Goal: Information Seeking & Learning: Check status

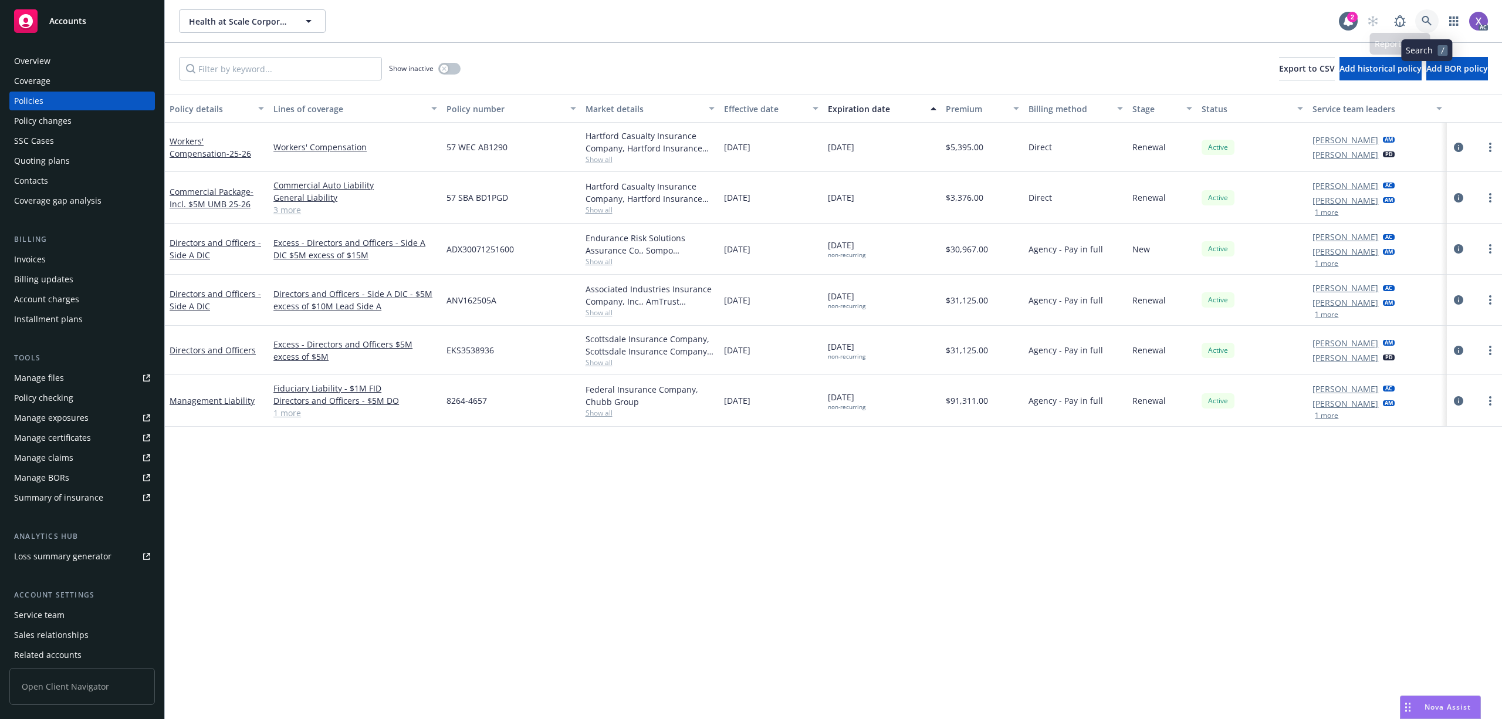
click at [1427, 20] on icon at bounding box center [1426, 21] width 10 height 10
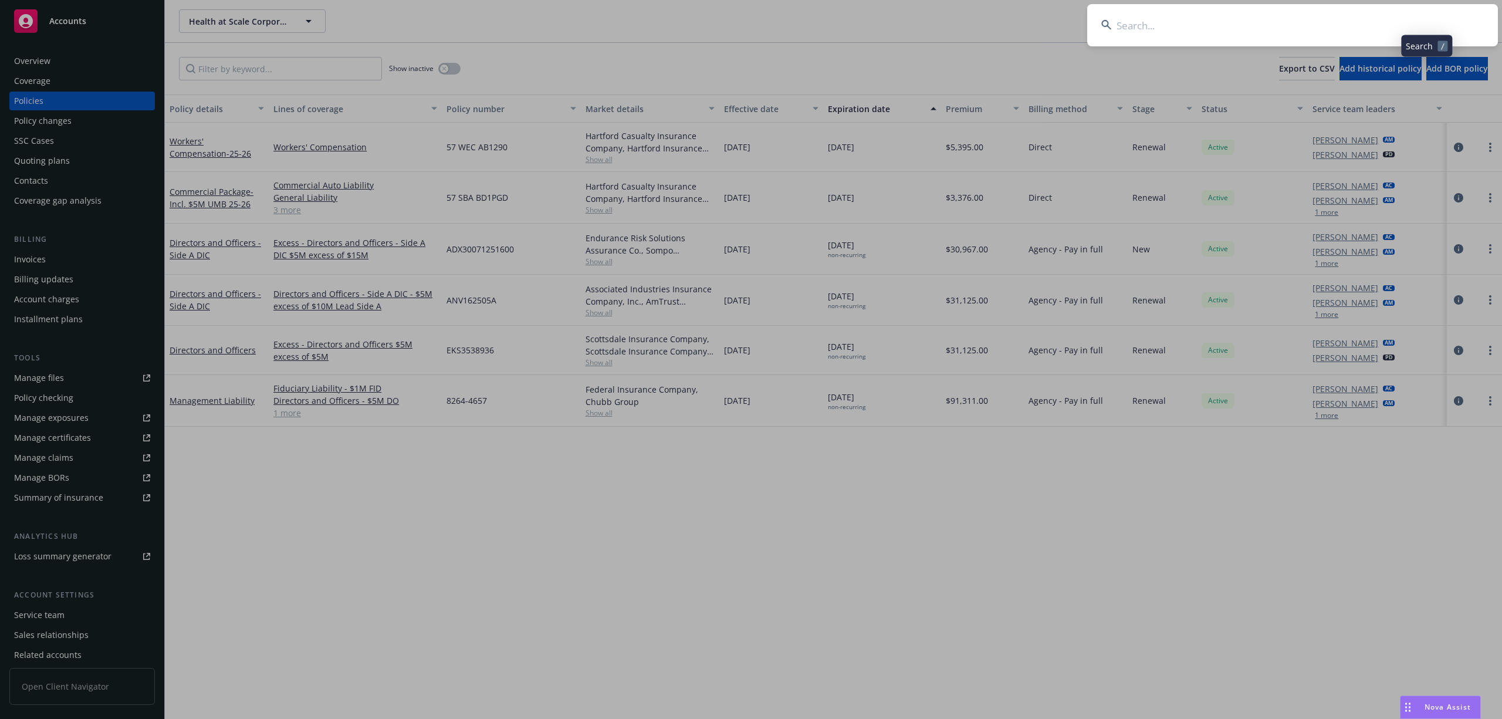
type input "[PERSON_NAME] Wine Estates LLC"
click at [1261, 20] on input "[PERSON_NAME] Wine Estates LLC" at bounding box center [1292, 25] width 411 height 42
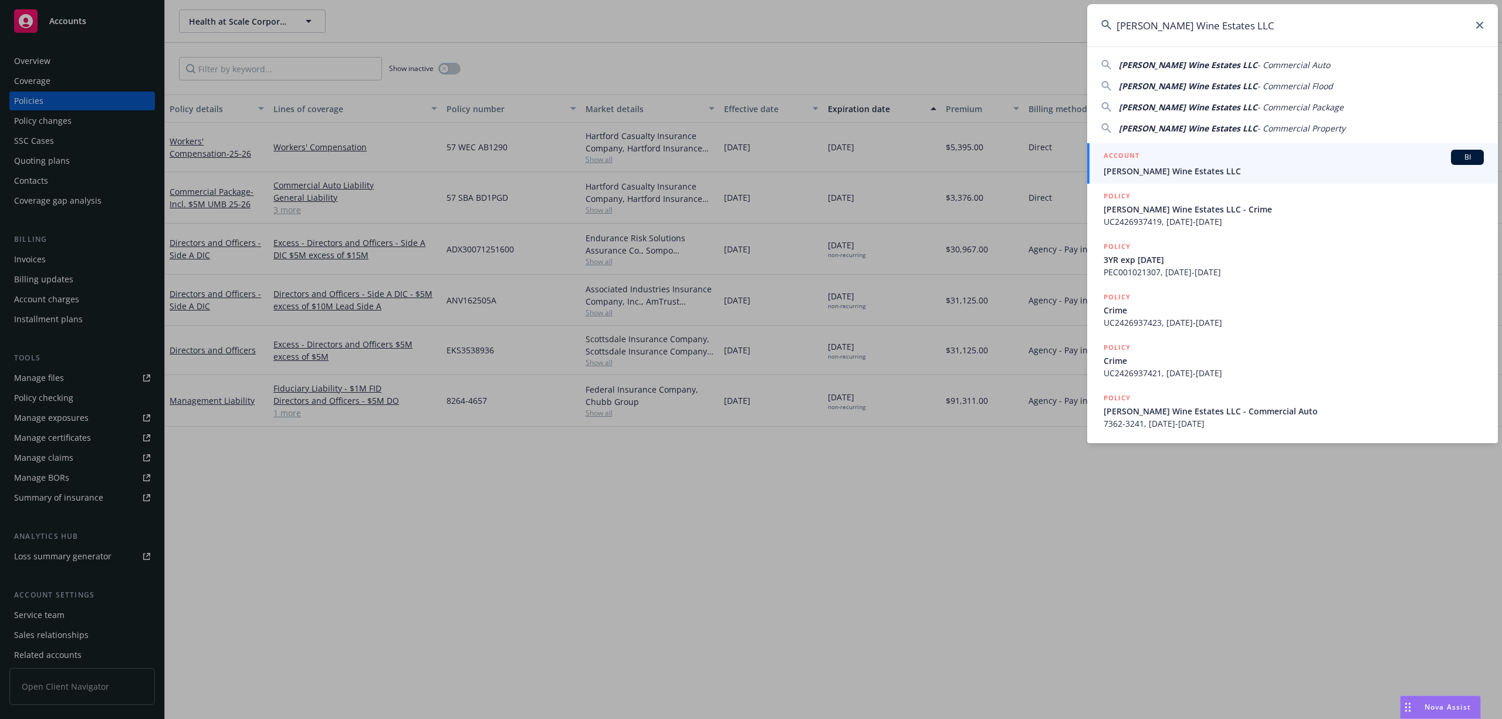
click at [1202, 168] on span "[PERSON_NAME] Wine Estates LLC" at bounding box center [1293, 171] width 380 height 12
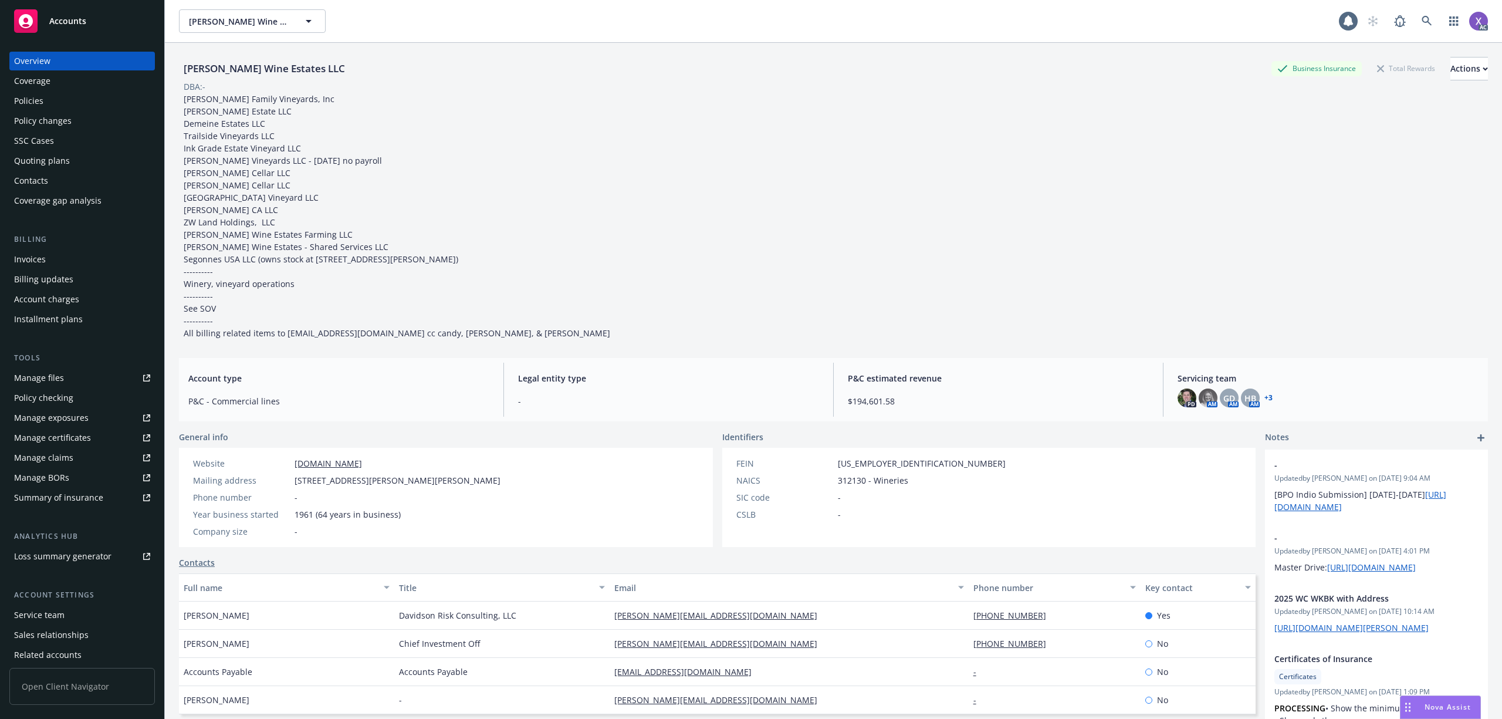
click at [45, 104] on div "Policies" at bounding box center [82, 101] width 136 height 19
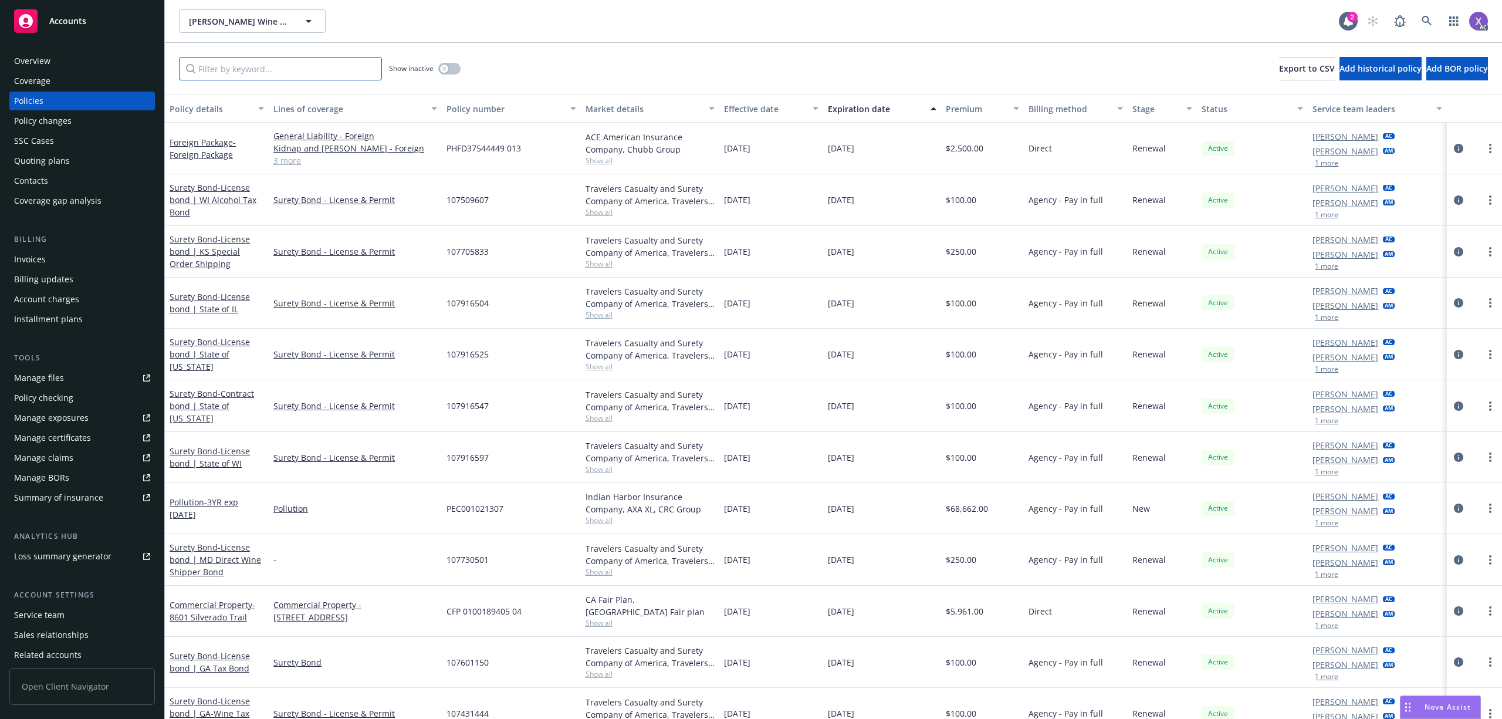
click at [272, 65] on input "Filter by keyword..." at bounding box center [280, 68] width 203 height 23
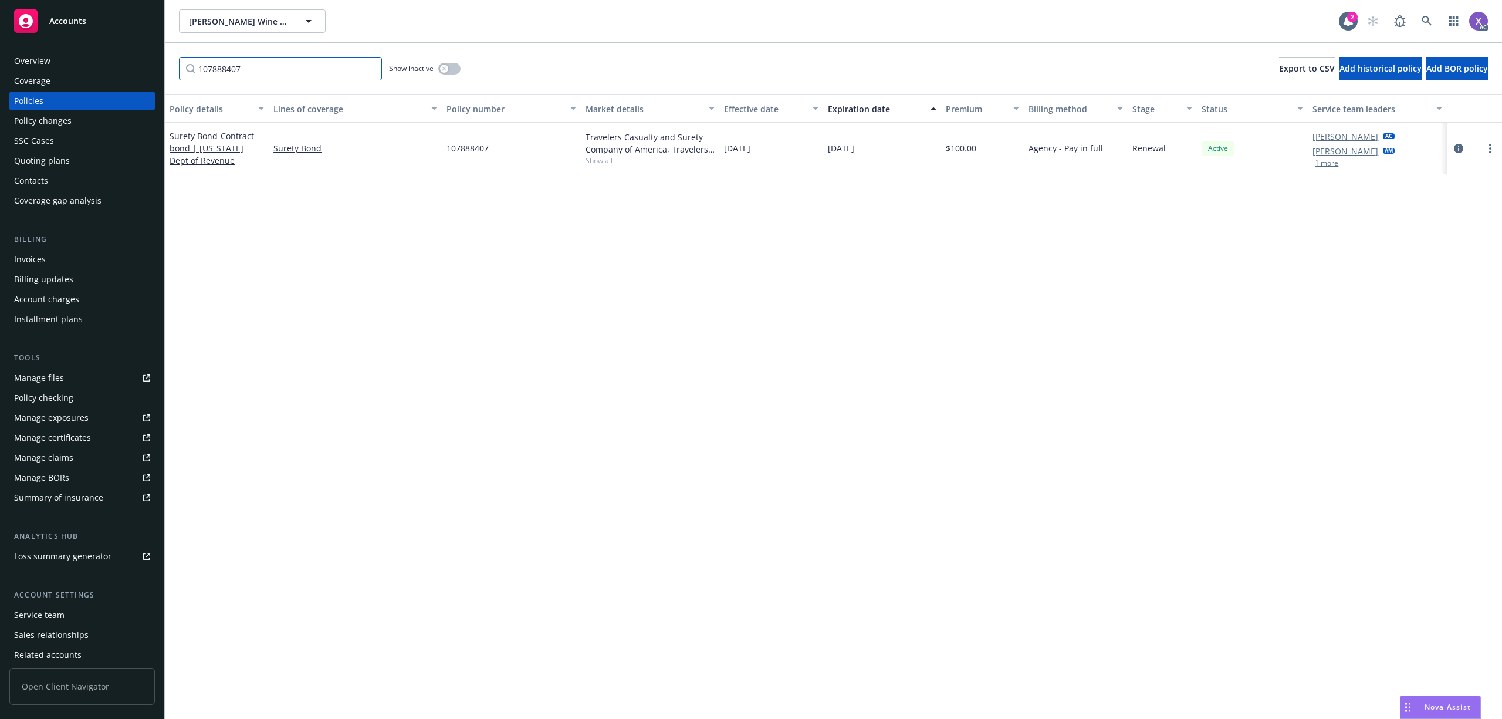
type input "107888407"
click at [1425, 320] on div "Policy details Lines of coverage Policy number Market details Effective date Ex…" at bounding box center [833, 406] width 1337 height 624
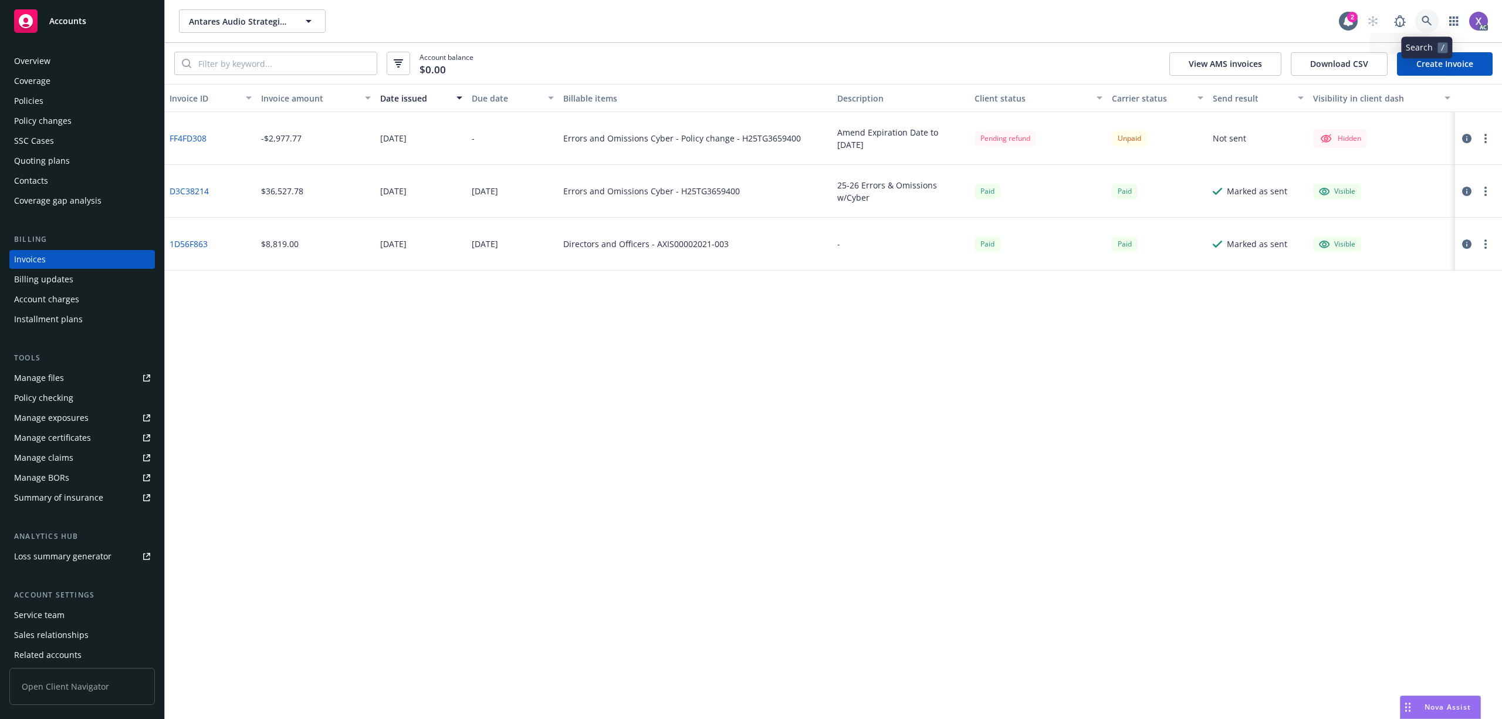
click at [1422, 25] on icon at bounding box center [1426, 21] width 11 height 11
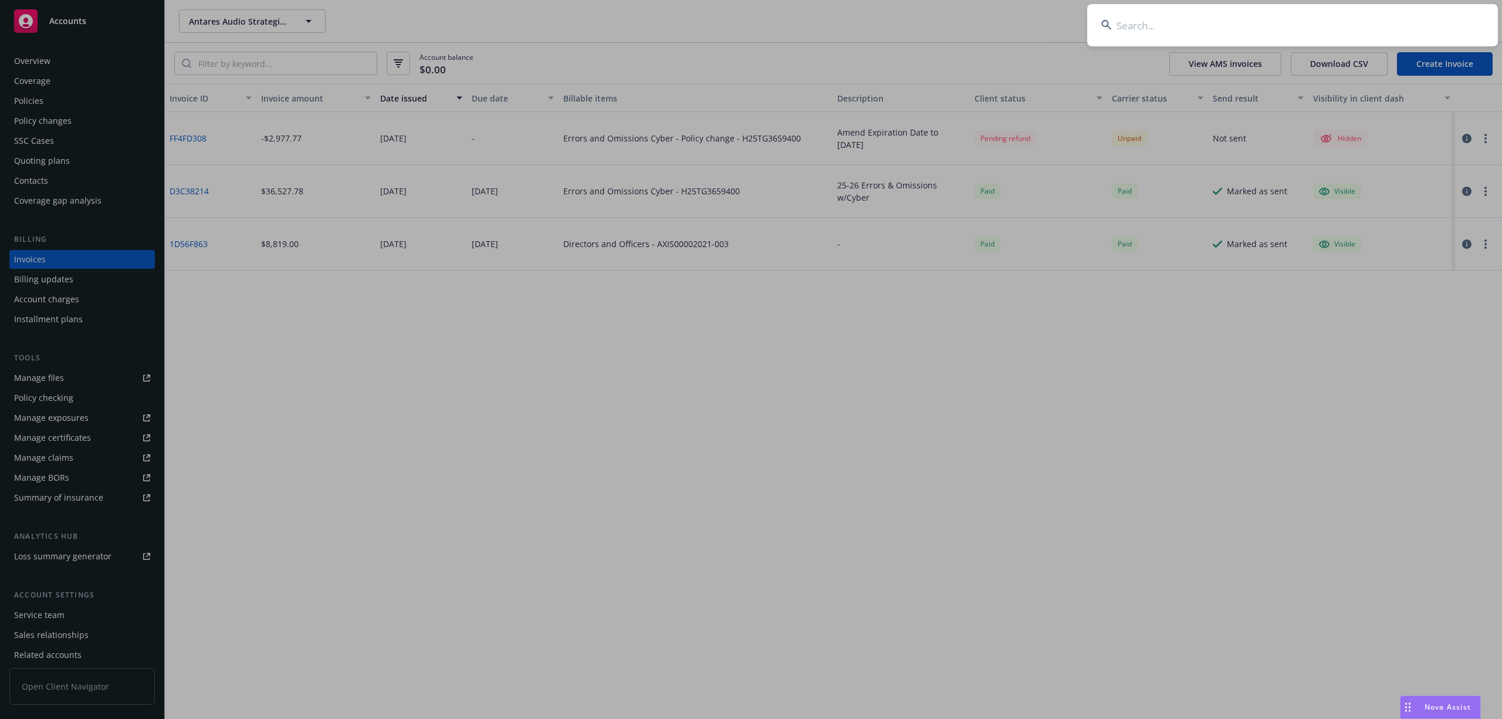
click at [1272, 24] on input at bounding box center [1292, 25] width 411 height 42
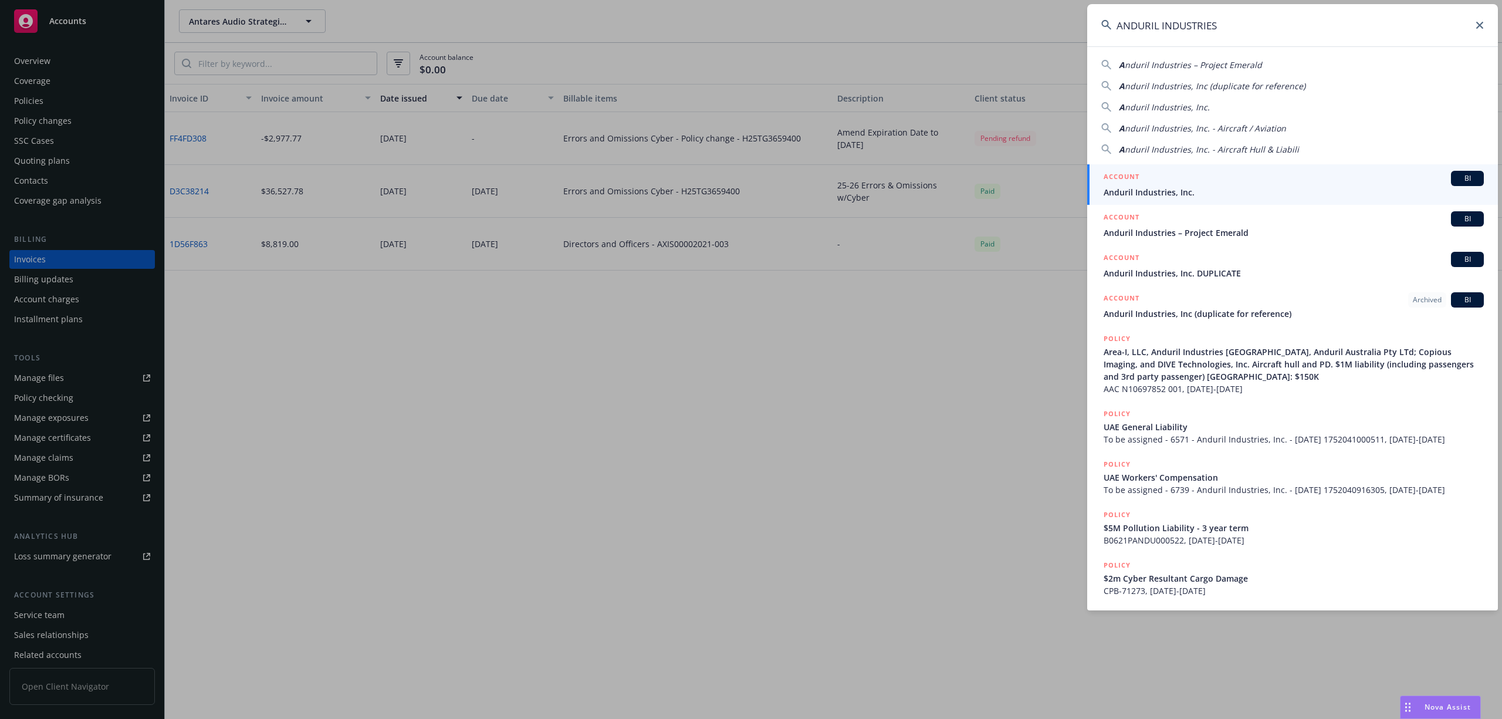
type input "ANDURIL INDUSTRIES"
click at [1171, 195] on span "Anduril Industries, Inc." at bounding box center [1293, 192] width 380 height 12
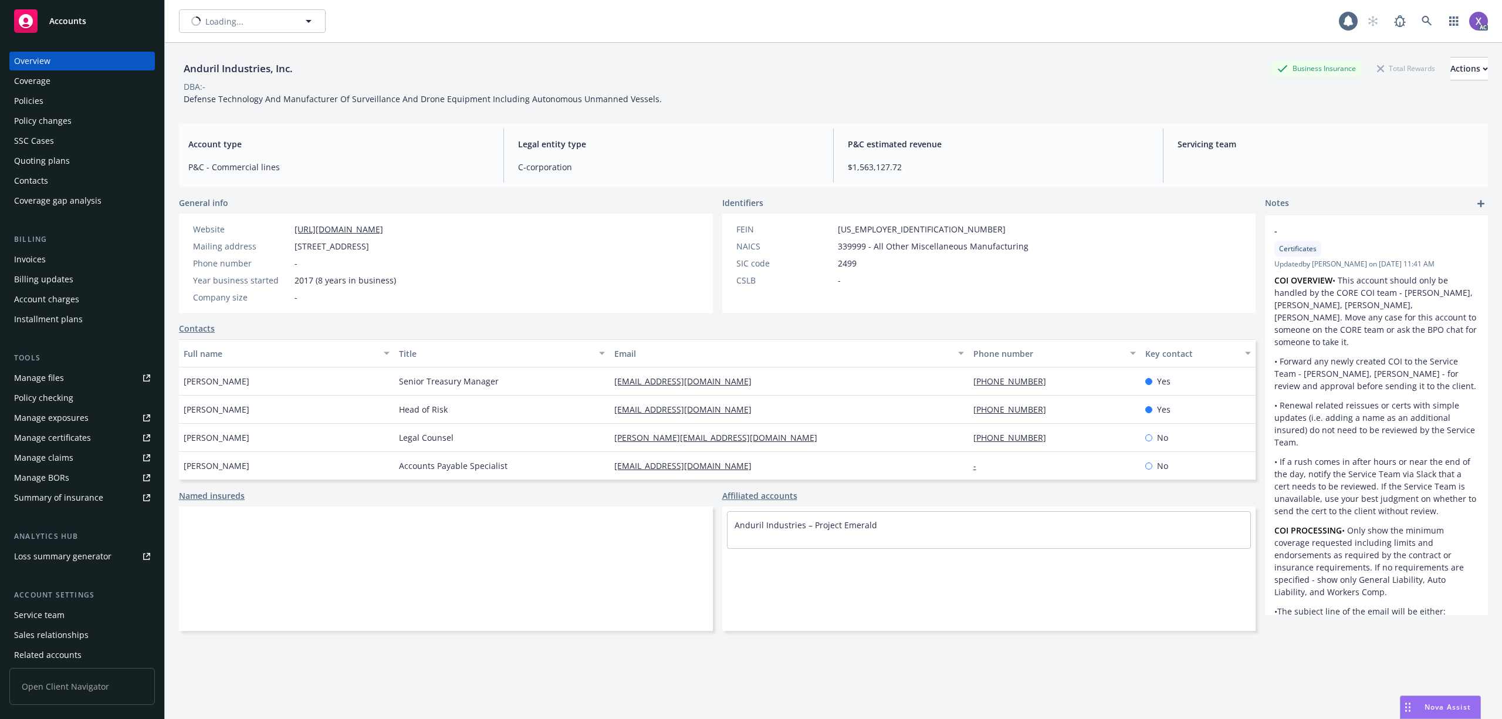
click at [29, 262] on div "Invoices" at bounding box center [30, 259] width 32 height 19
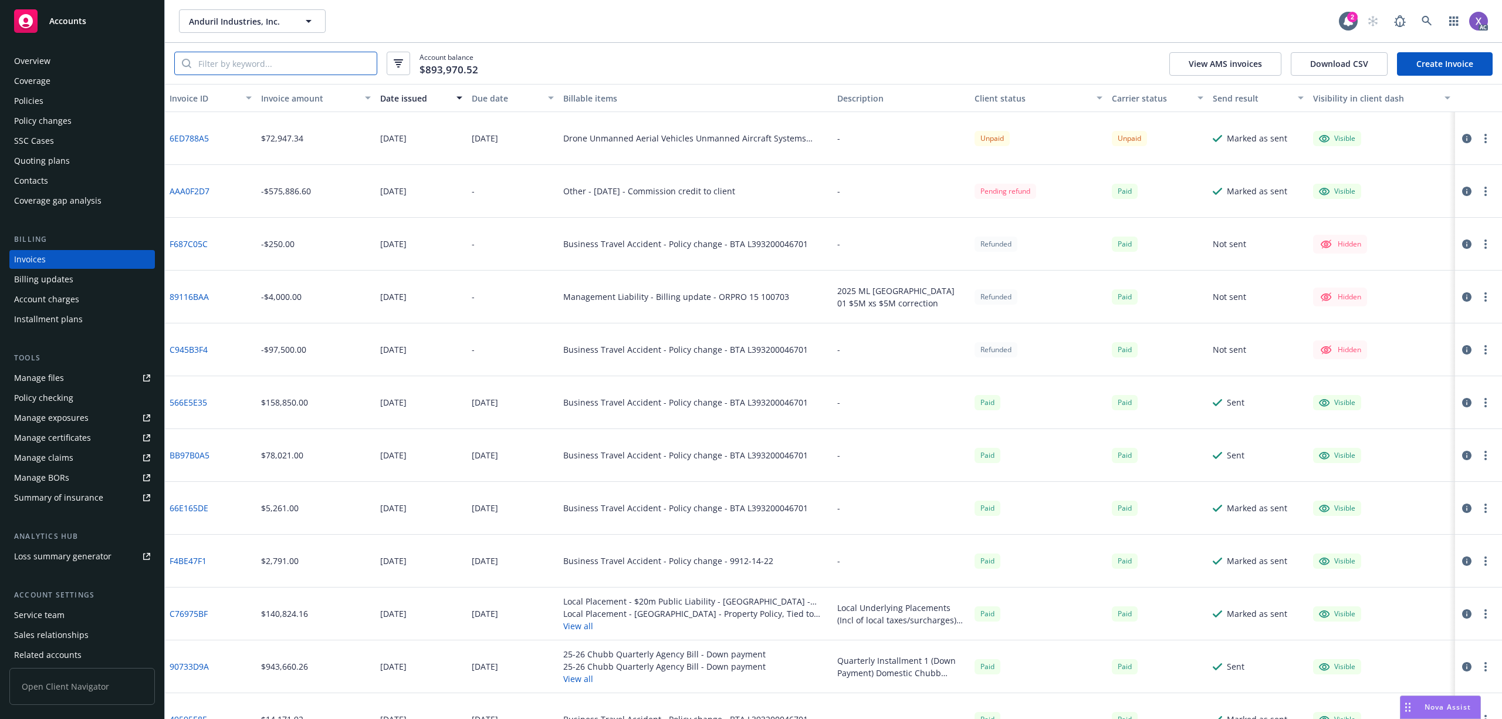
click at [301, 65] on input "search" at bounding box center [283, 63] width 185 height 22
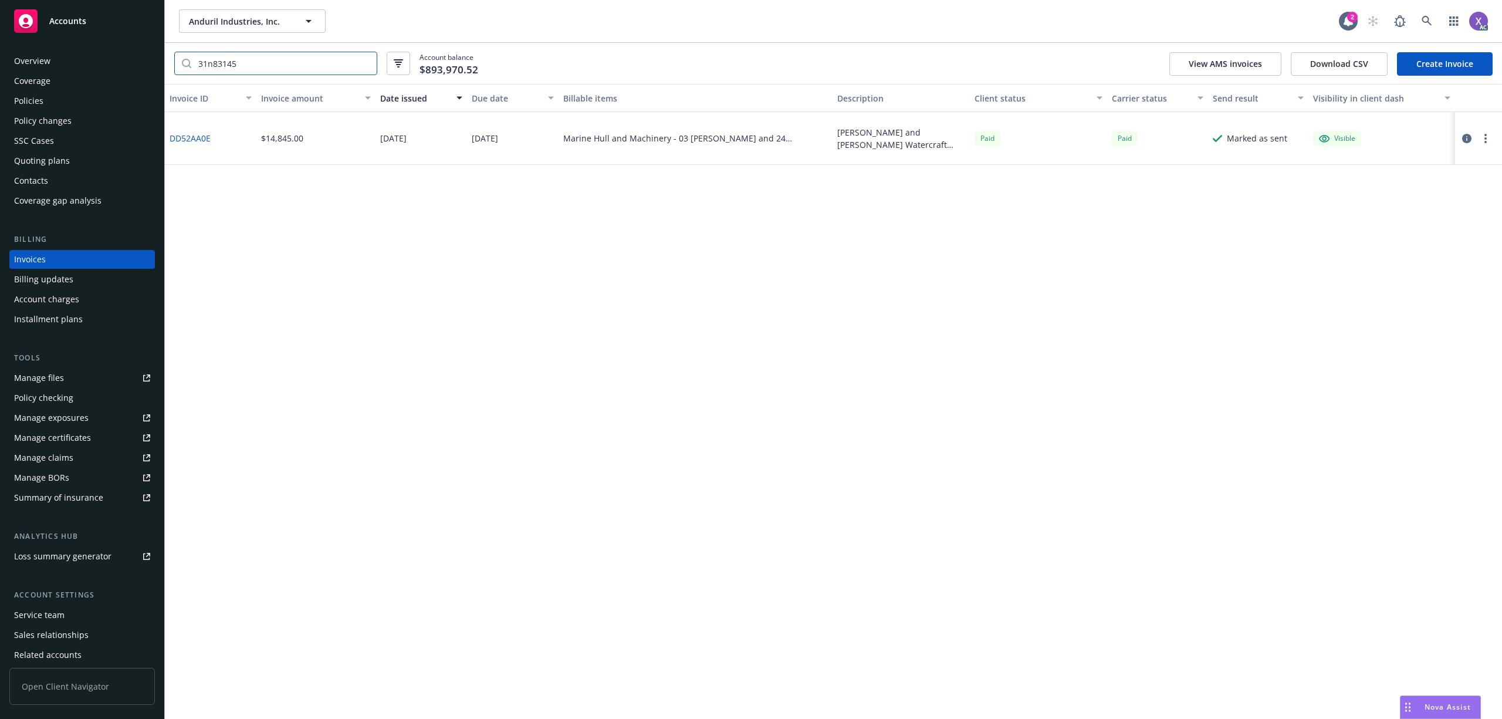
type input "31n83145"
click at [26, 95] on div "Policies" at bounding box center [28, 101] width 29 height 19
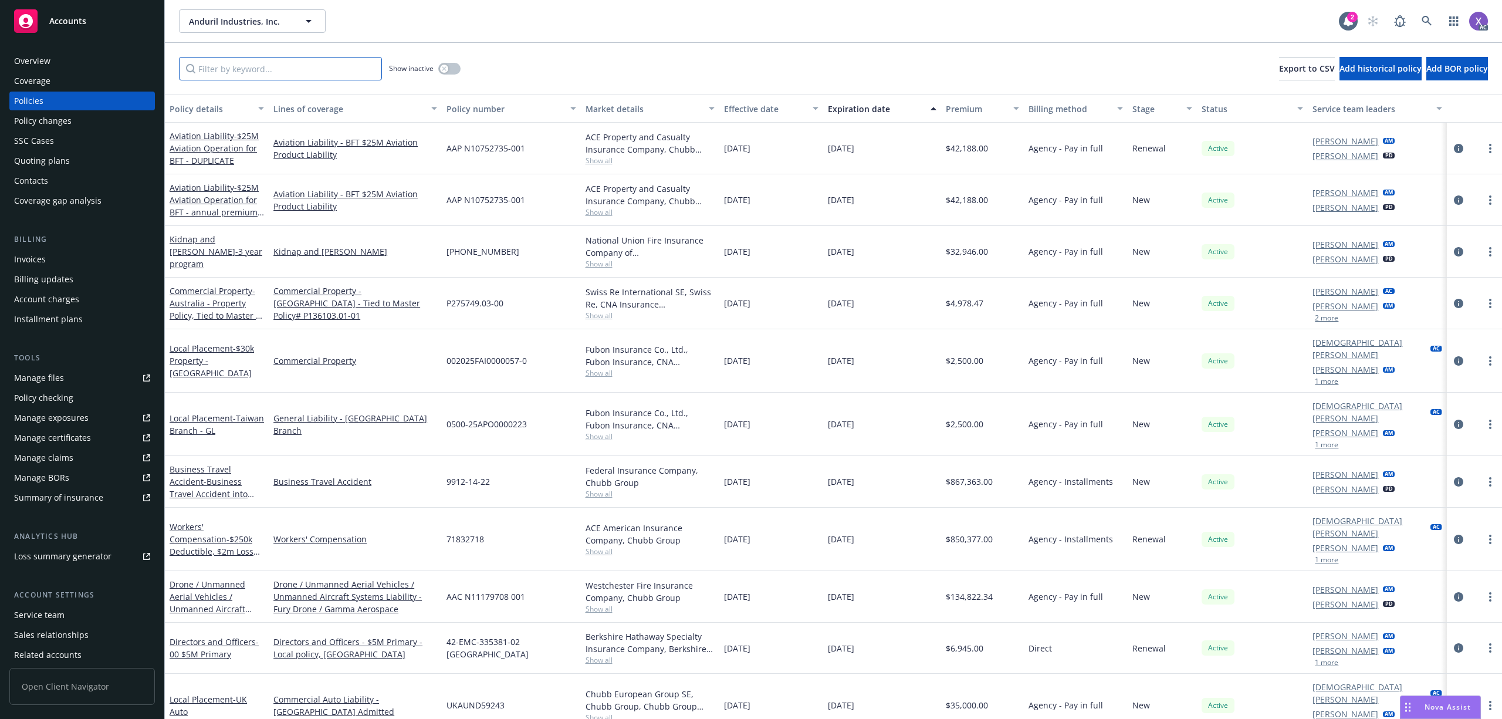
click at [214, 70] on input "Filter by keyword..." at bounding box center [280, 68] width 203 height 23
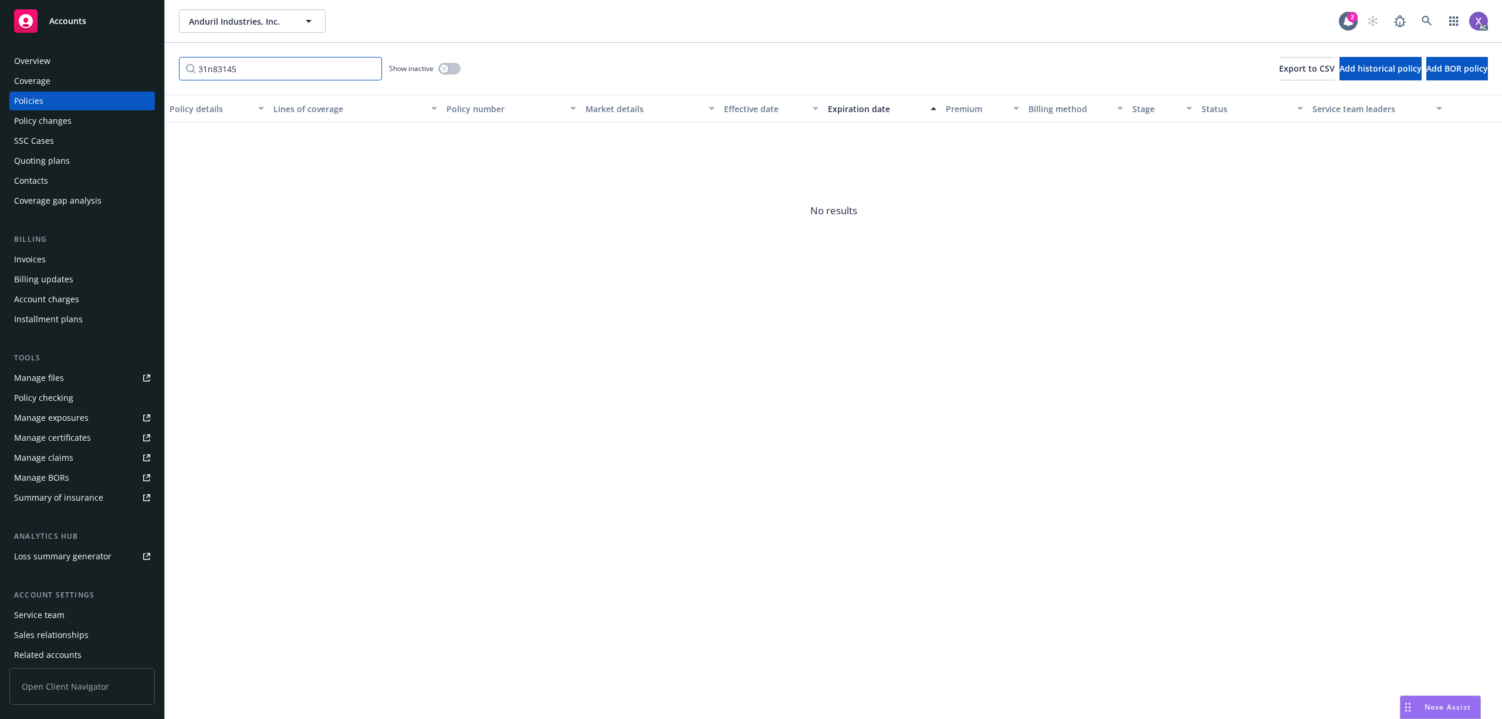
type input "31n83145"
click at [450, 66] on button "button" at bounding box center [449, 69] width 22 height 12
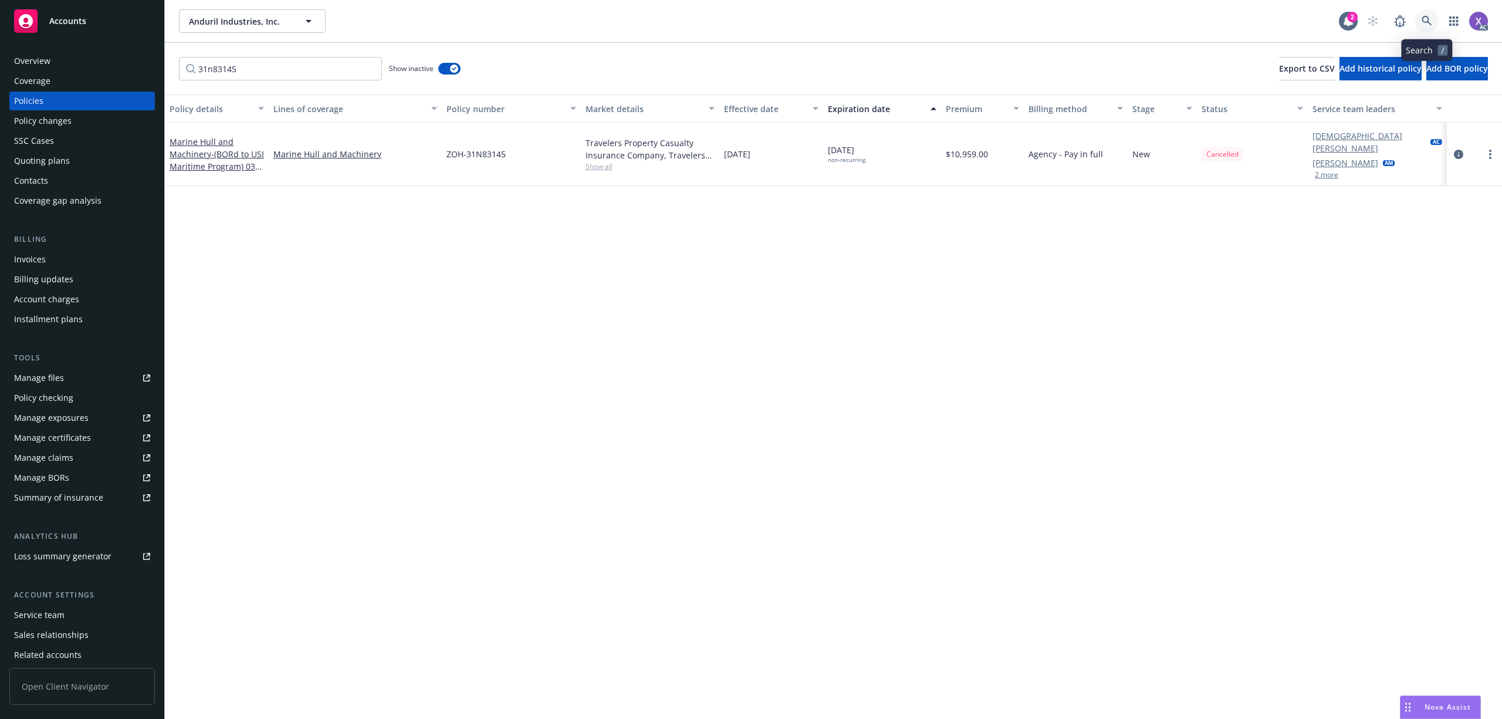
click at [1429, 22] on icon at bounding box center [1426, 21] width 11 height 11
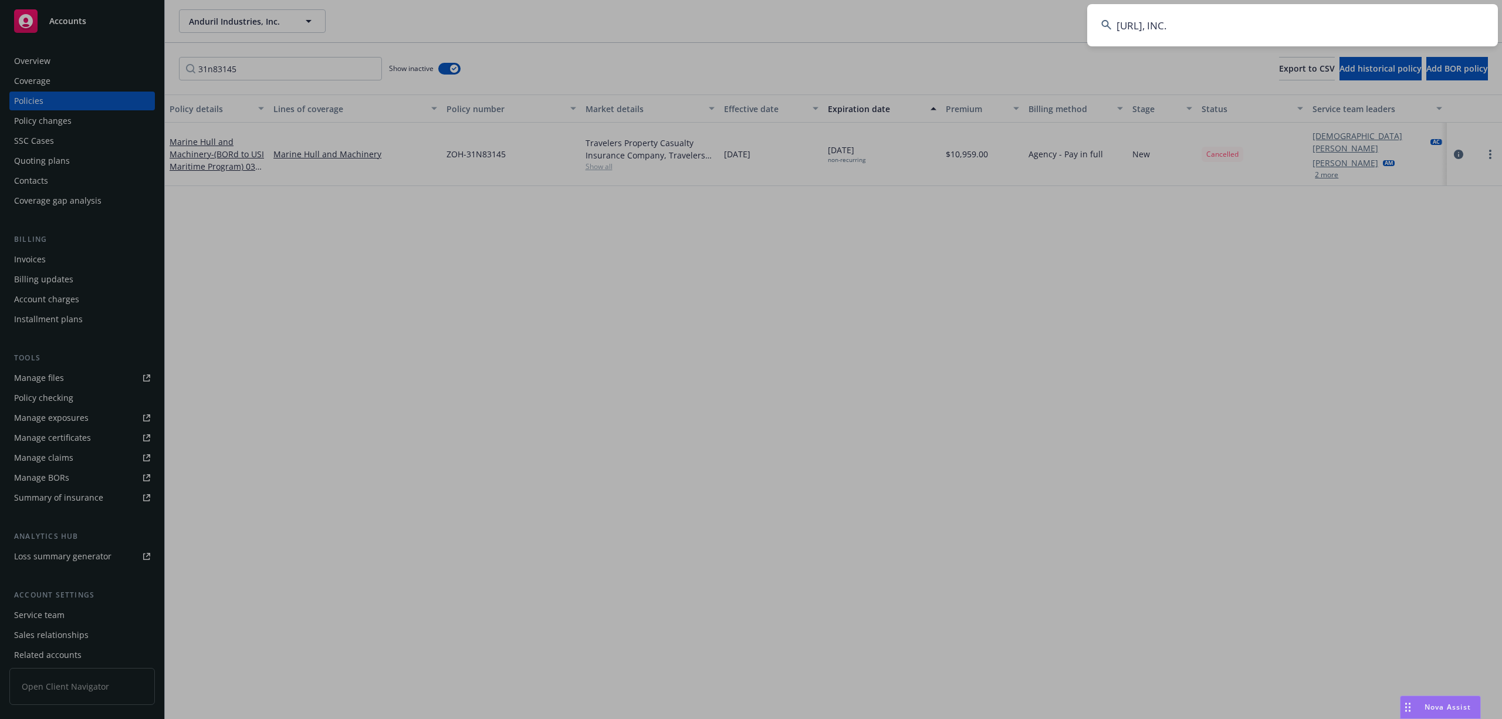
click at [1202, 29] on input "[URL], INC." at bounding box center [1292, 25] width 411 height 42
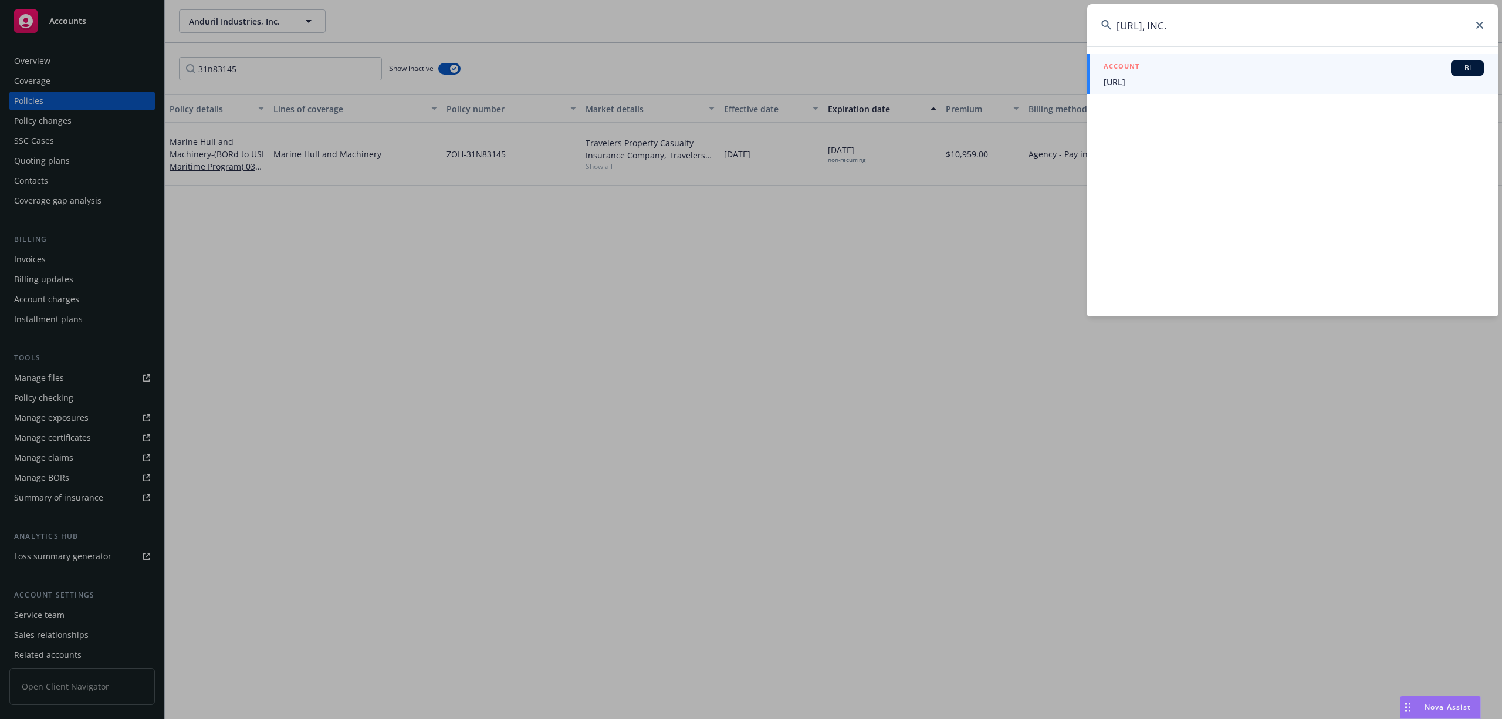
type input "[URL], INC."
click at [1150, 83] on span "[URL]" at bounding box center [1293, 82] width 380 height 12
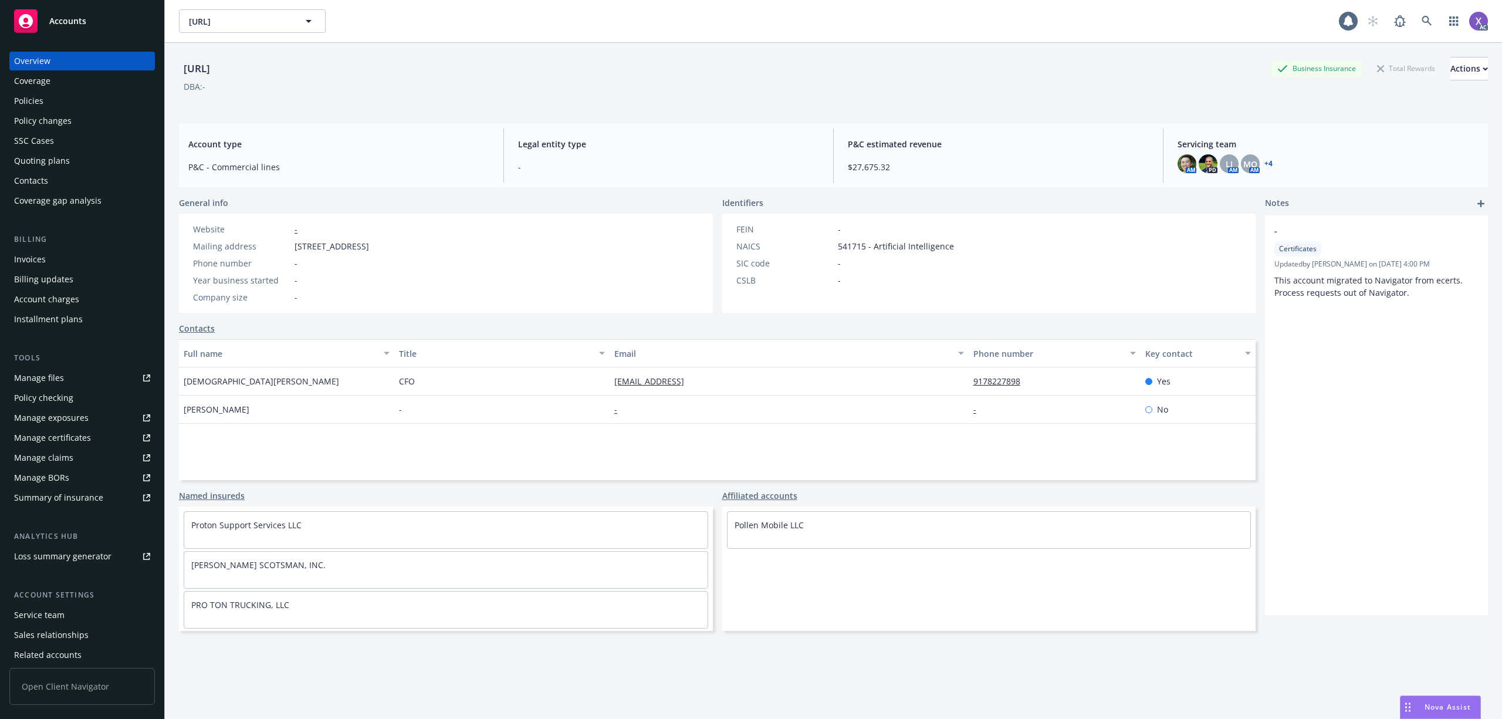
click at [43, 259] on div "Invoices" at bounding box center [30, 259] width 32 height 19
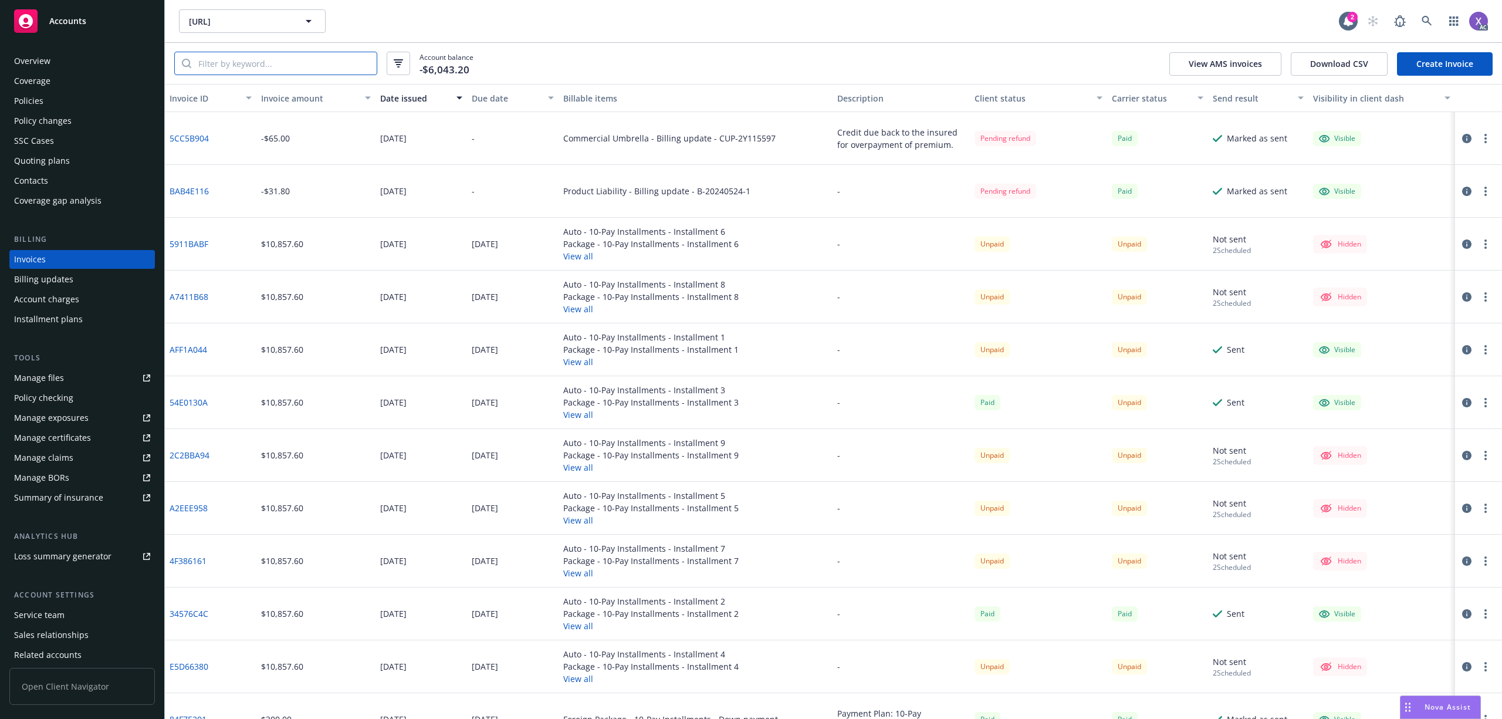
click at [282, 57] on input "search" at bounding box center [283, 63] width 185 height 22
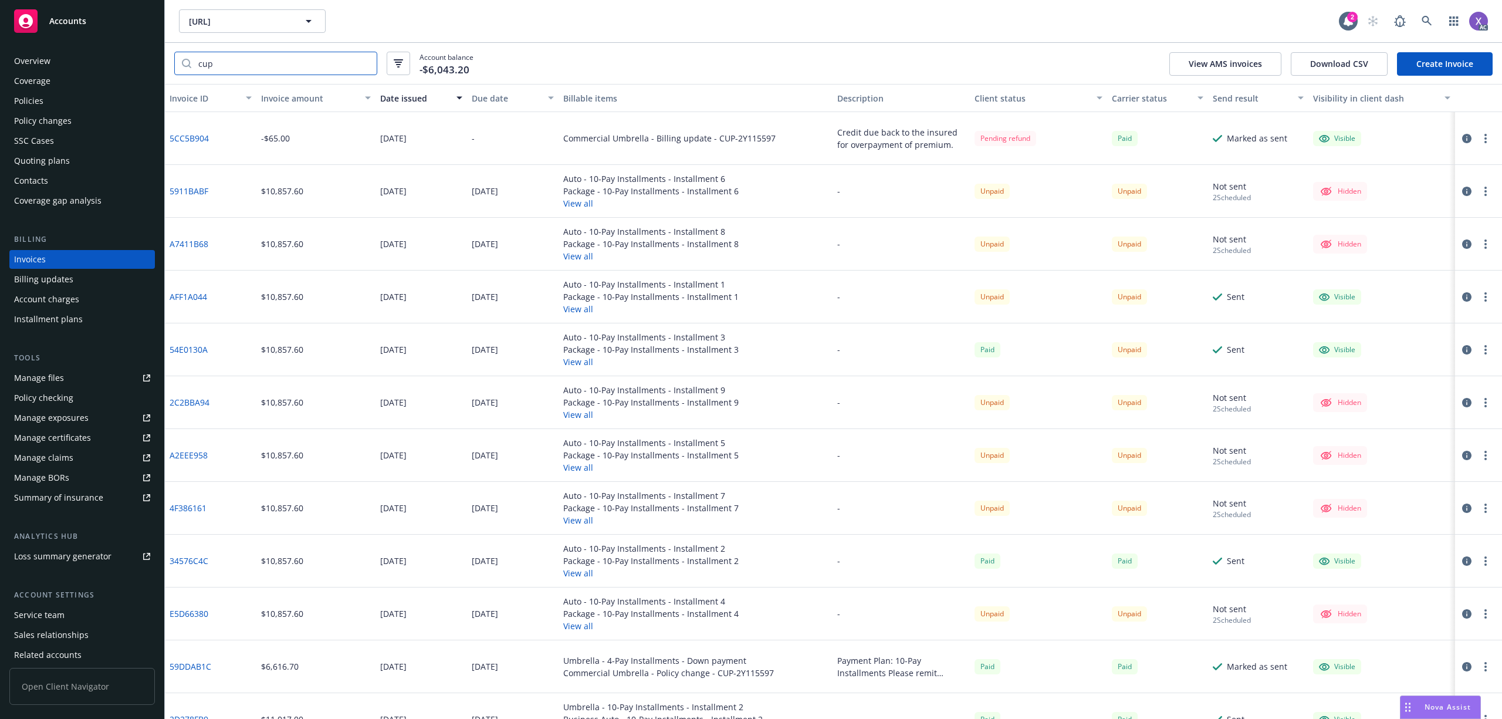
type input "cup"
click at [41, 55] on div "Overview" at bounding box center [32, 61] width 36 height 19
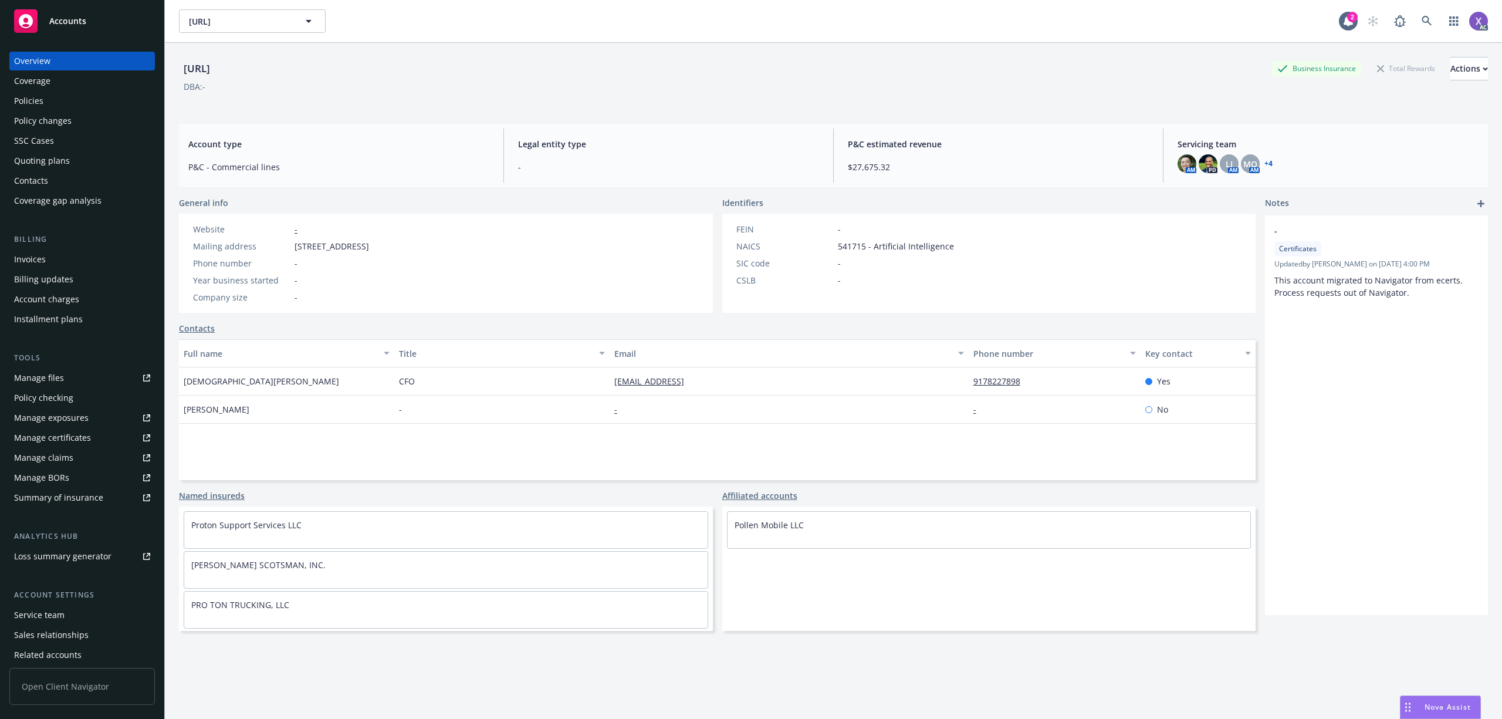
drag, startPoint x: 233, startPoint y: 66, endPoint x: 182, endPoint y: 66, distance: 51.6
click at [182, 66] on div "[URL] Business Insurance Total Rewards Actions" at bounding box center [833, 68] width 1309 height 23
copy div "[URL]"
click at [1421, 19] on icon at bounding box center [1426, 21] width 11 height 11
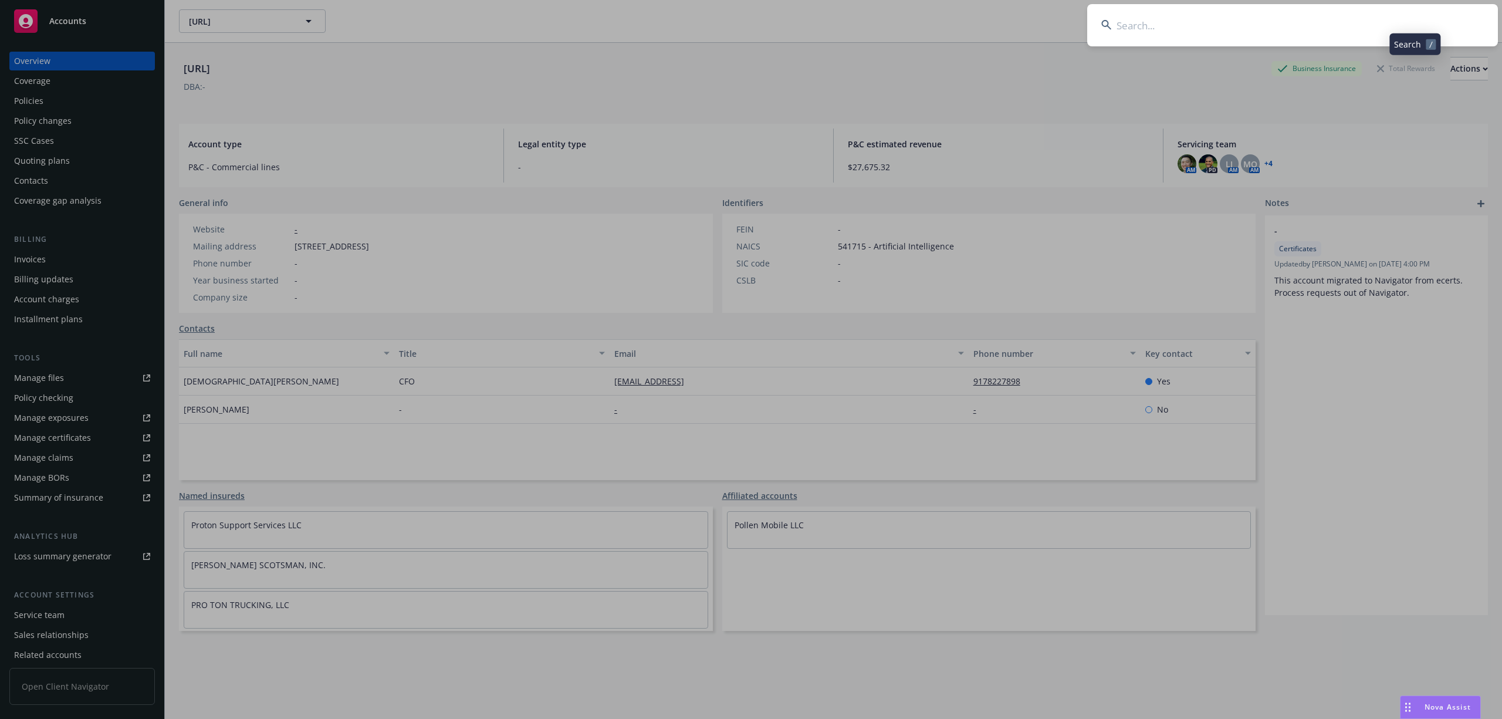
click at [1275, 26] on input at bounding box center [1292, 25] width 411 height 42
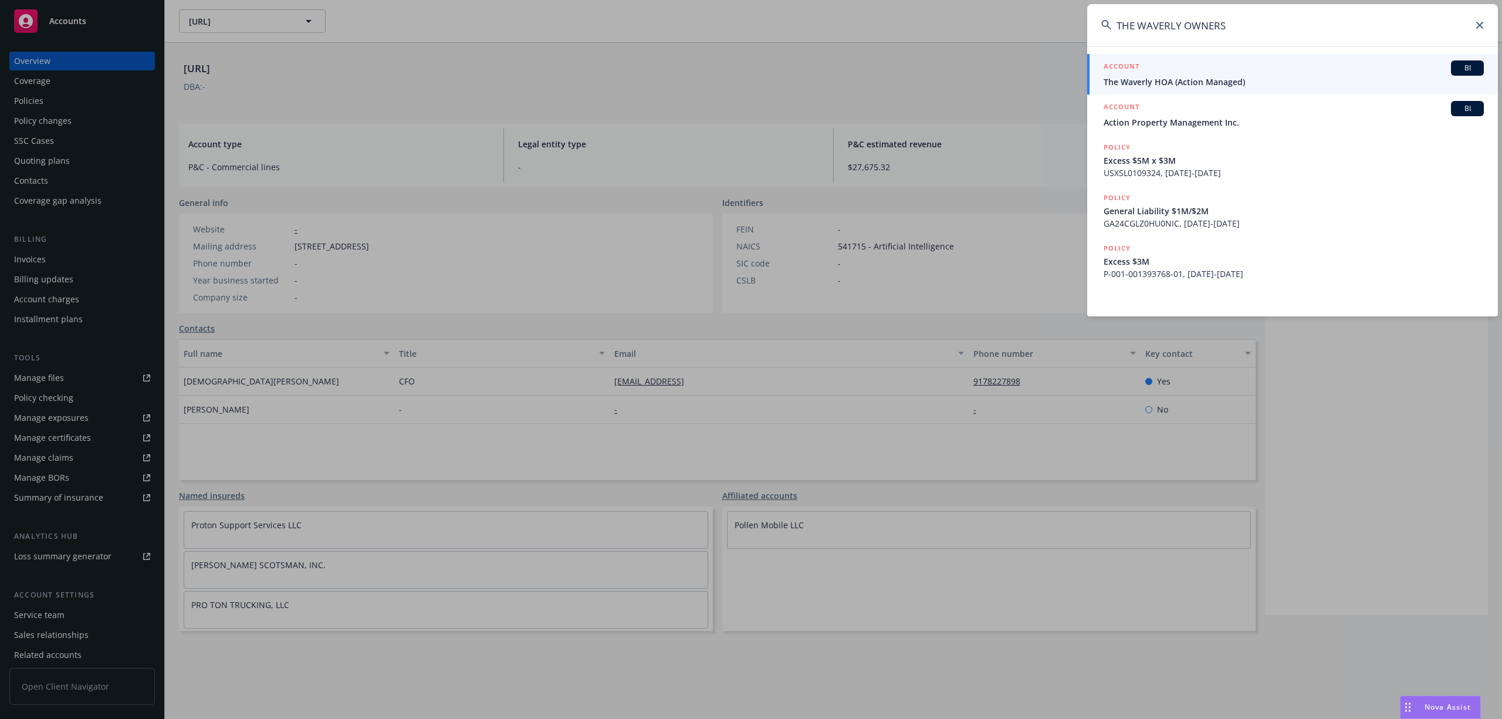
type input "THE WAVERLY OWNERS"
click at [1163, 84] on span "The Waverly HOA (Action Managed)" at bounding box center [1293, 82] width 380 height 12
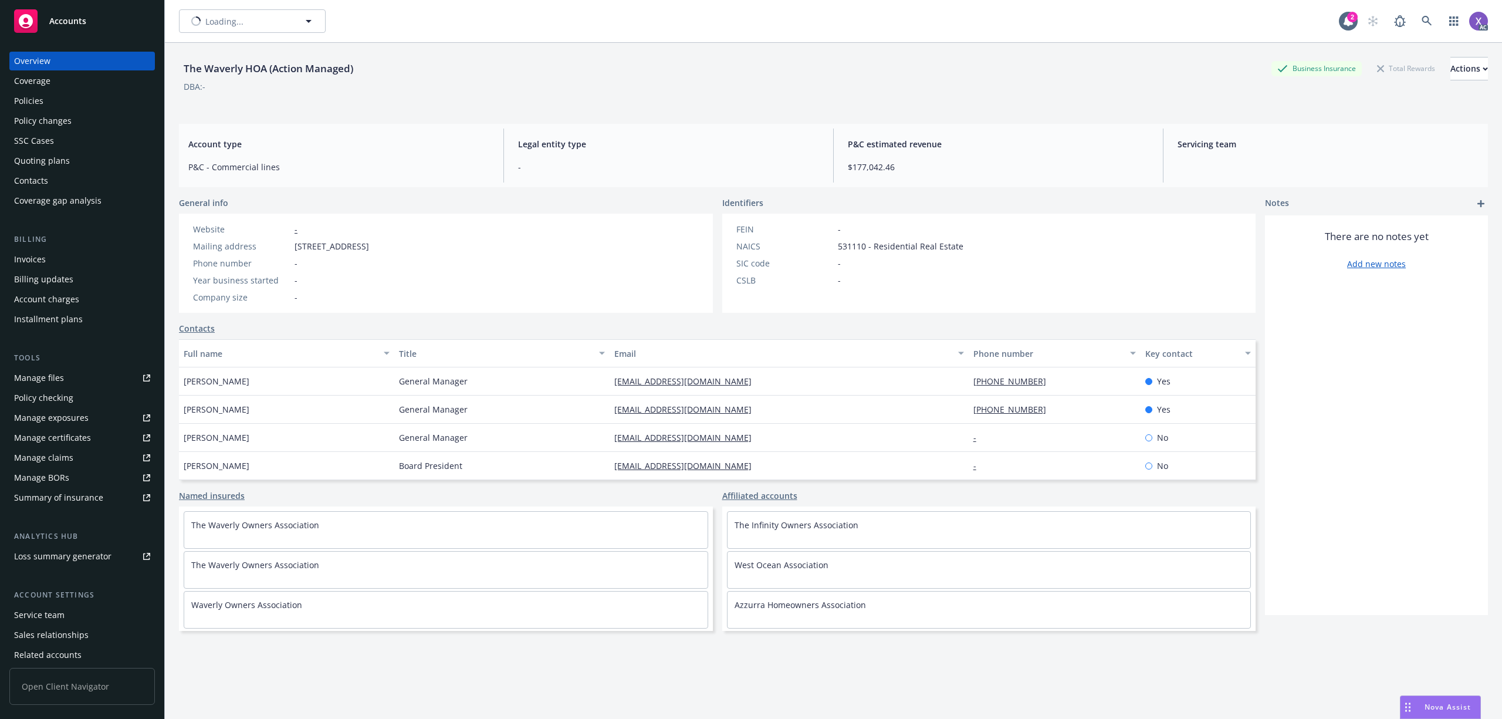
click at [38, 263] on div "Invoices" at bounding box center [30, 259] width 32 height 19
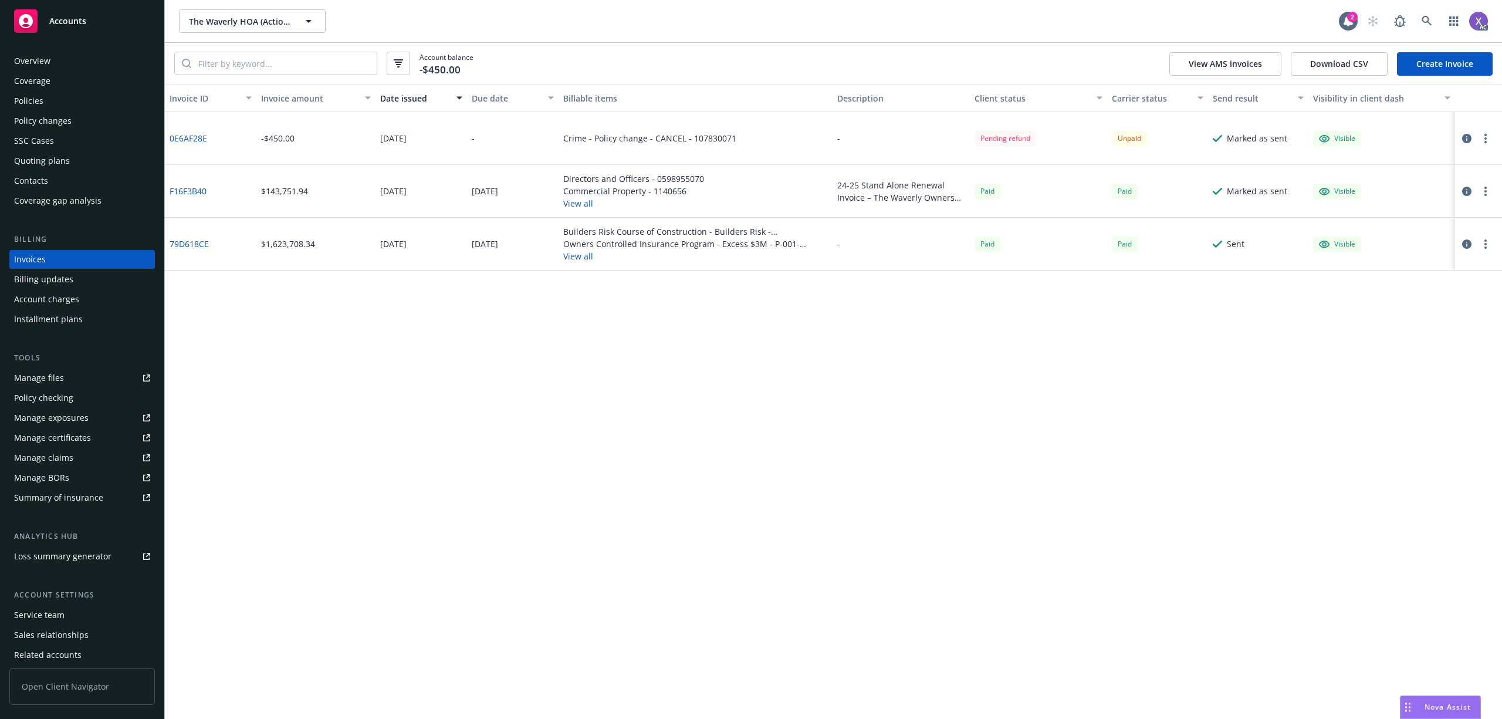
drag, startPoint x: 670, startPoint y: 397, endPoint x: 755, endPoint y: 391, distance: 85.9
click at [670, 397] on div "Invoice ID Invoice amount Date issued Due date Billable items Description Clien…" at bounding box center [833, 401] width 1337 height 635
